Goal: Information Seeking & Learning: Check status

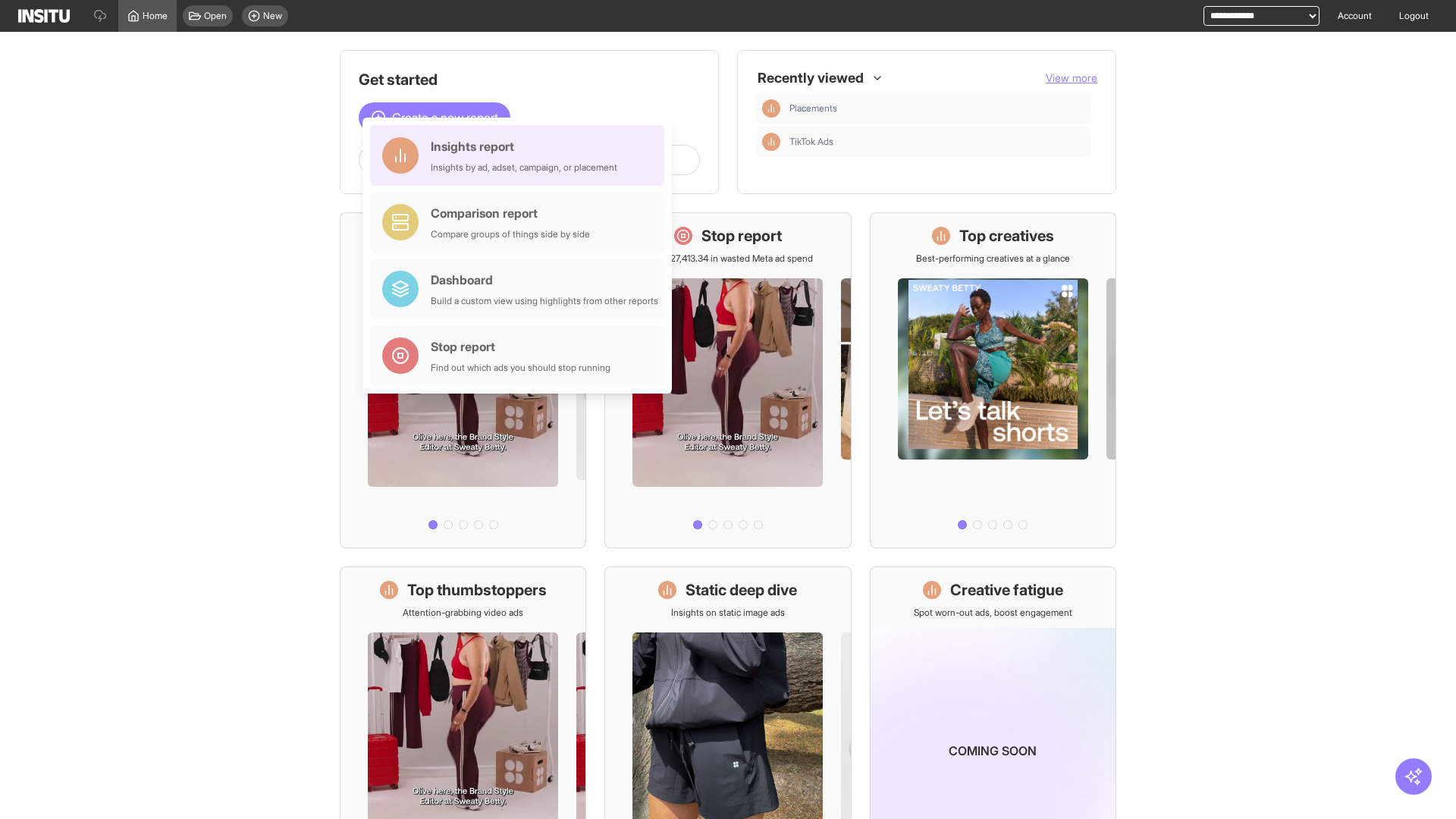
click at [521, 155] on div "Insights report Insights by ad, adset, campaign, or placement" at bounding box center [524, 156] width 186 height 37
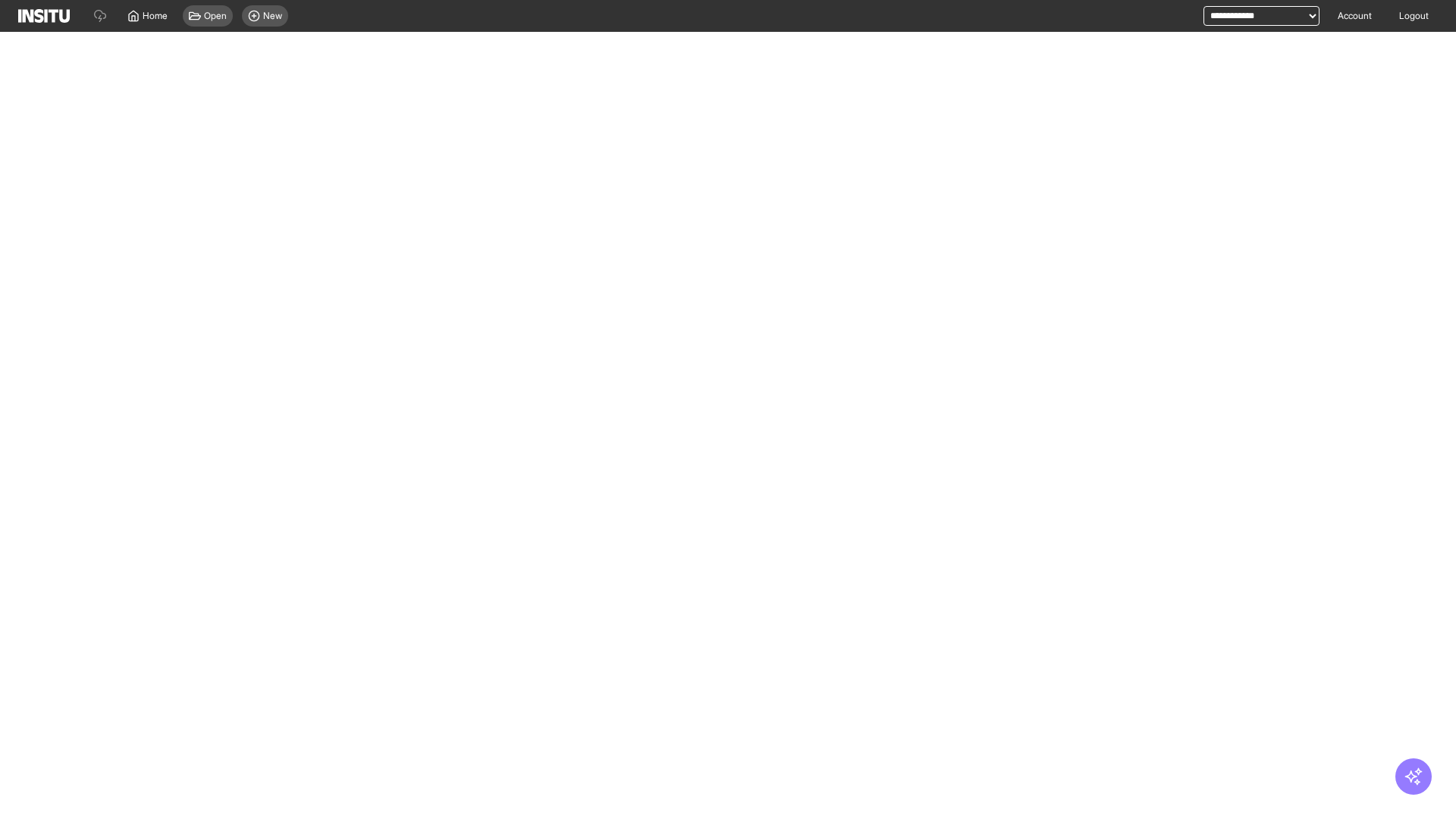
select select "**"
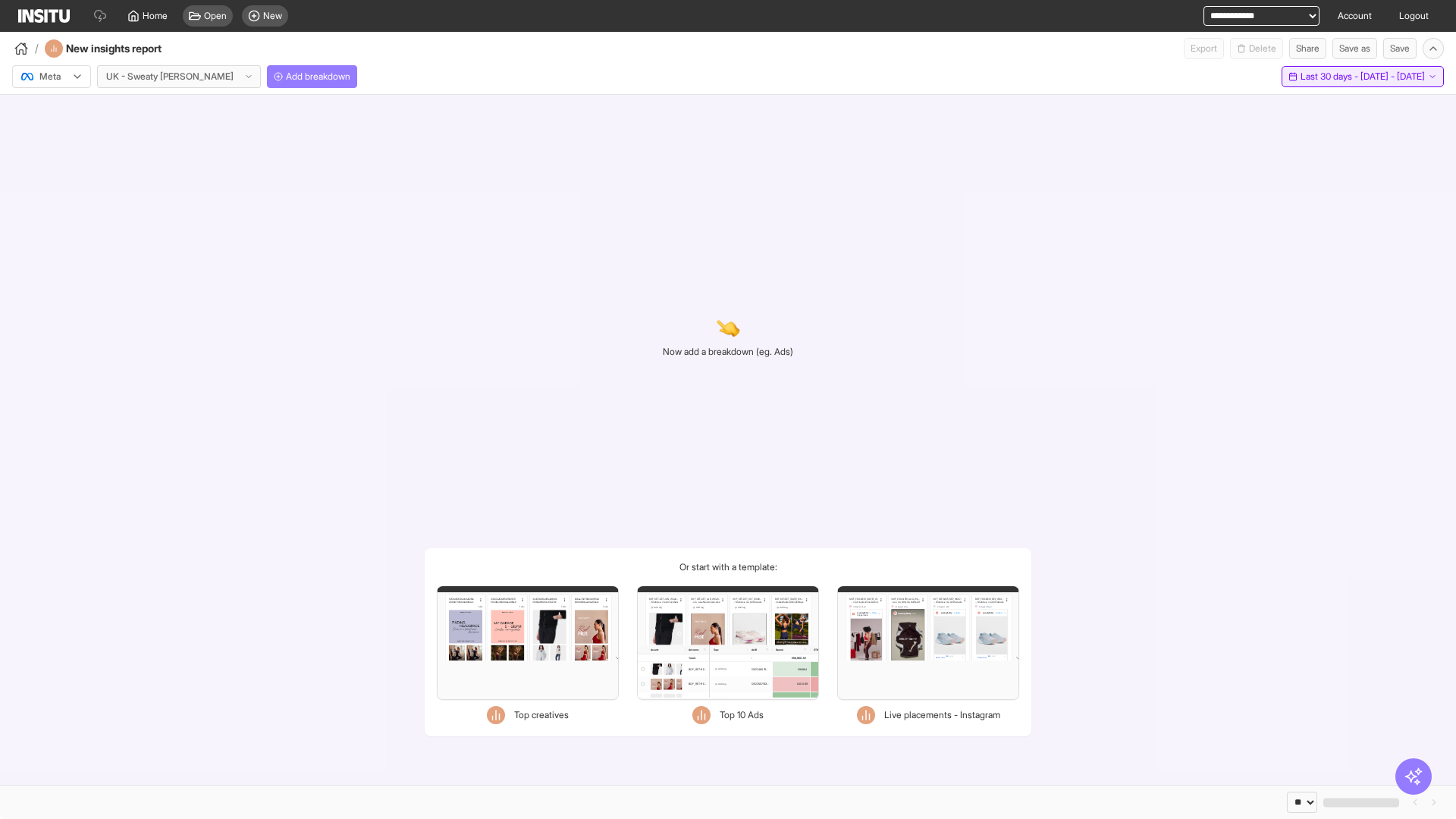
click at [1331, 76] on span "Last 30 days - [DATE] - [DATE]" at bounding box center [1363, 76] width 125 height 12
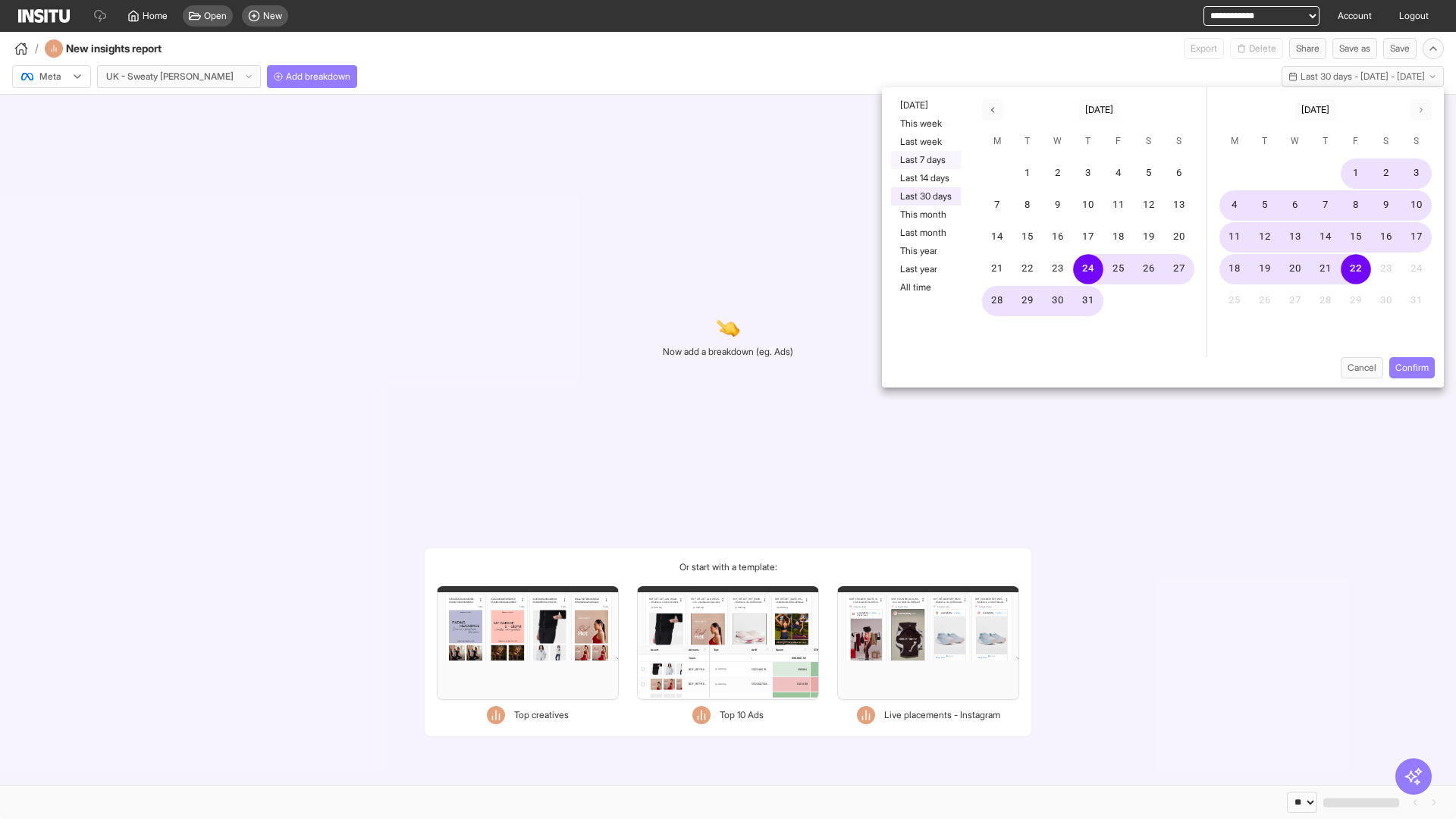
click at [925, 160] on button "Last 7 days" at bounding box center [926, 160] width 70 height 18
